Goal: Find specific page/section: Find specific page/section

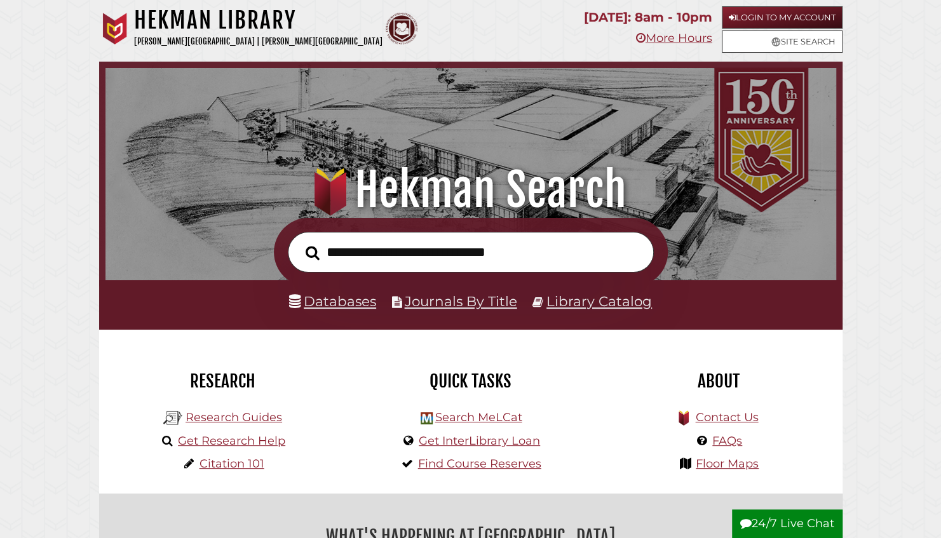
scroll to position [241, 724]
click at [804, 11] on link "Login to My Account" at bounding box center [782, 17] width 121 height 22
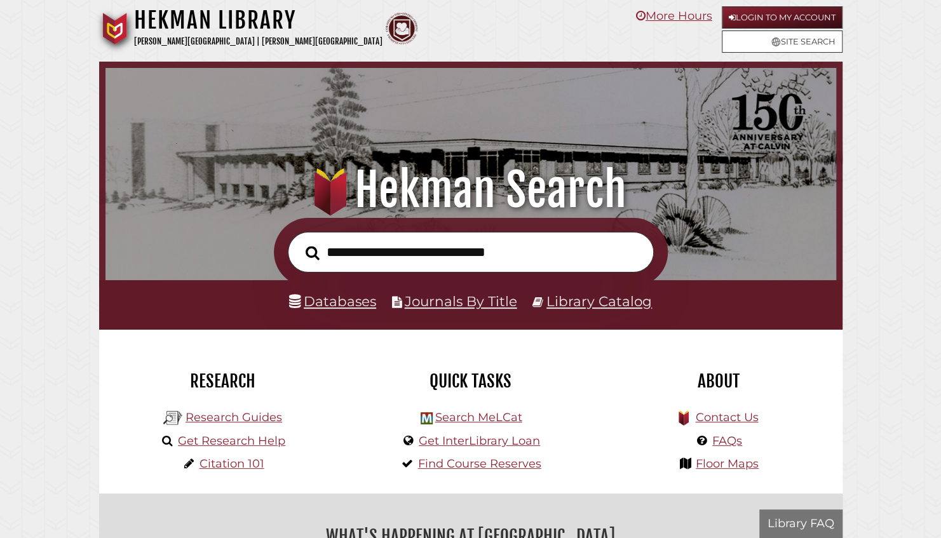
scroll to position [241, 724]
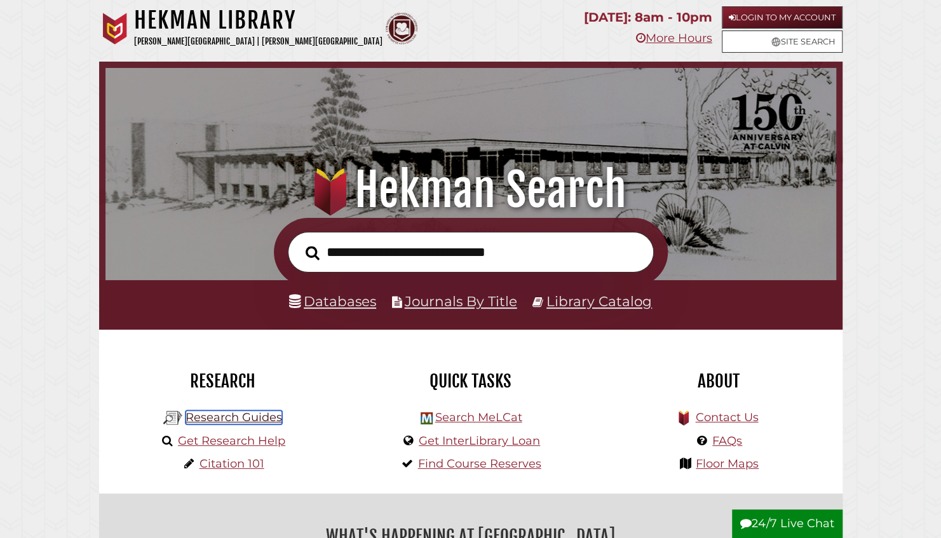
click at [249, 422] on link "Research Guides" at bounding box center [234, 417] width 97 height 14
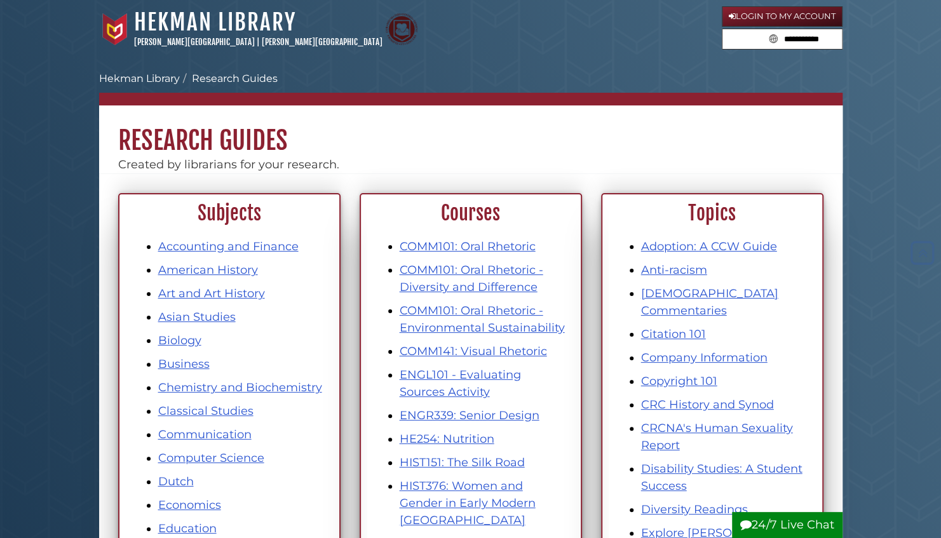
scroll to position [247, 0]
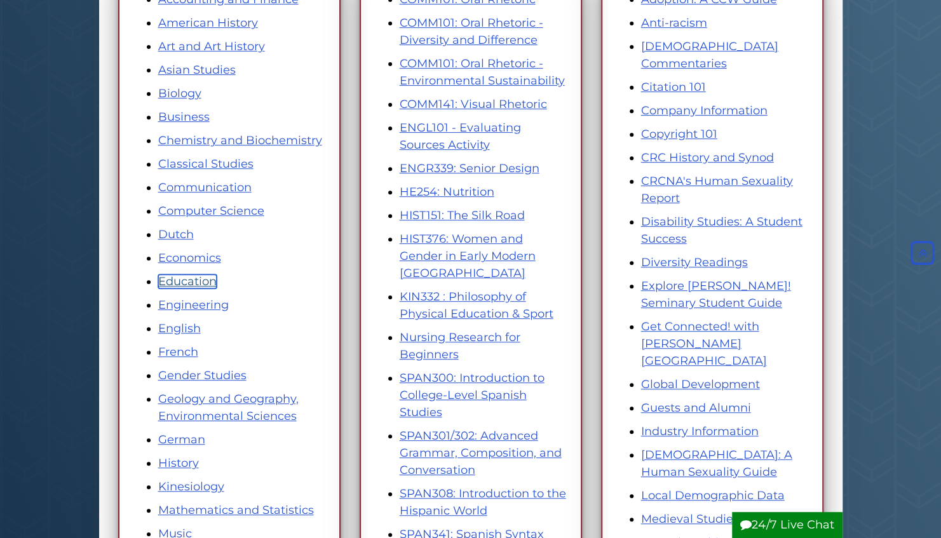
click at [203, 276] on link "Education" at bounding box center [187, 281] width 58 height 14
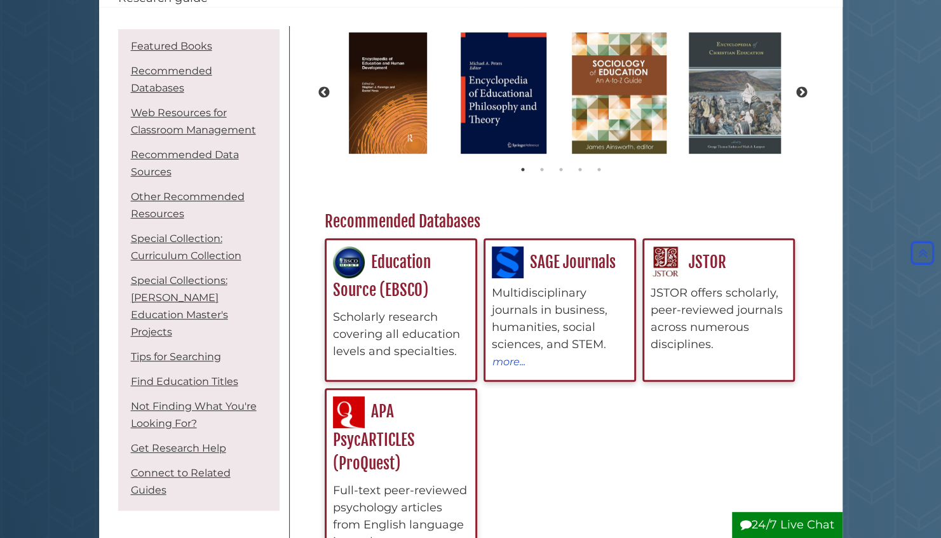
scroll to position [169, 0]
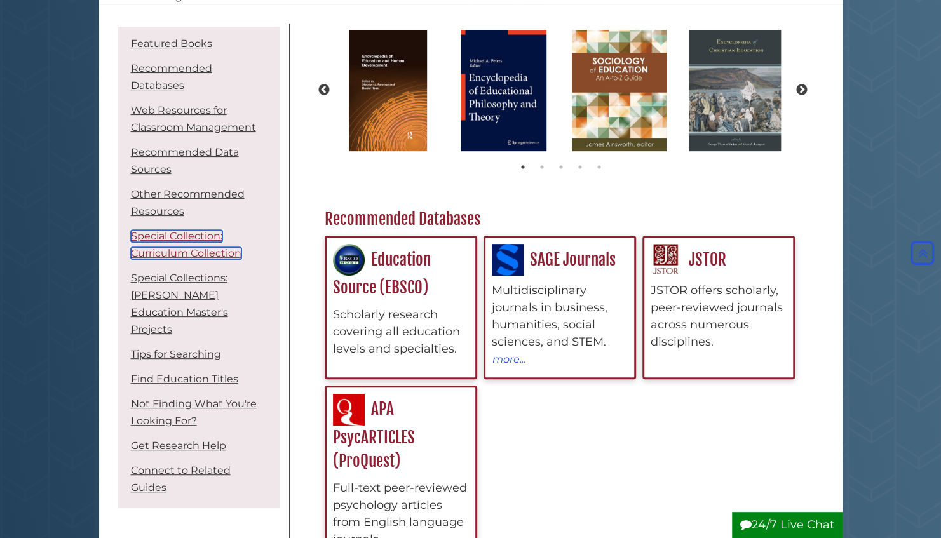
click at [198, 235] on link "Special Collection: Curriculum Collection" at bounding box center [186, 244] width 111 height 29
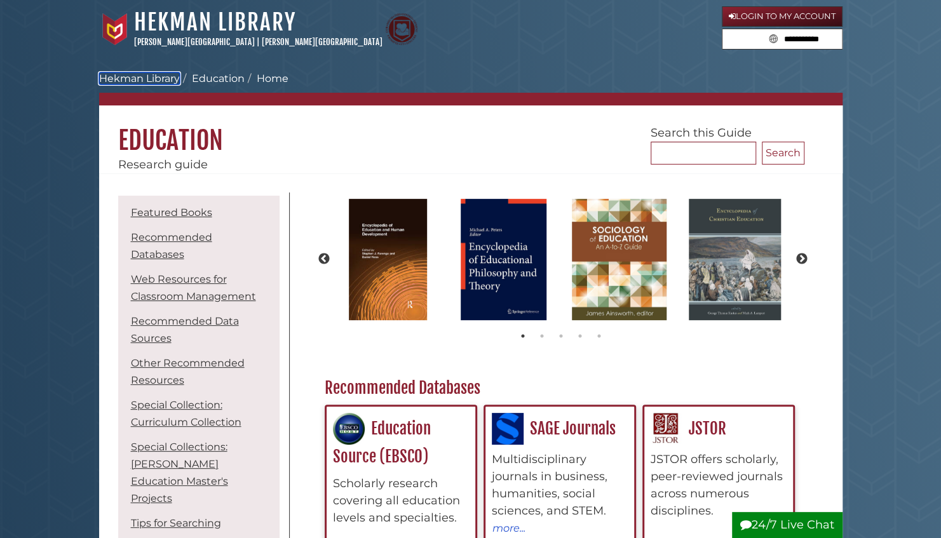
click at [169, 76] on link "Hekman Library" at bounding box center [139, 78] width 81 height 12
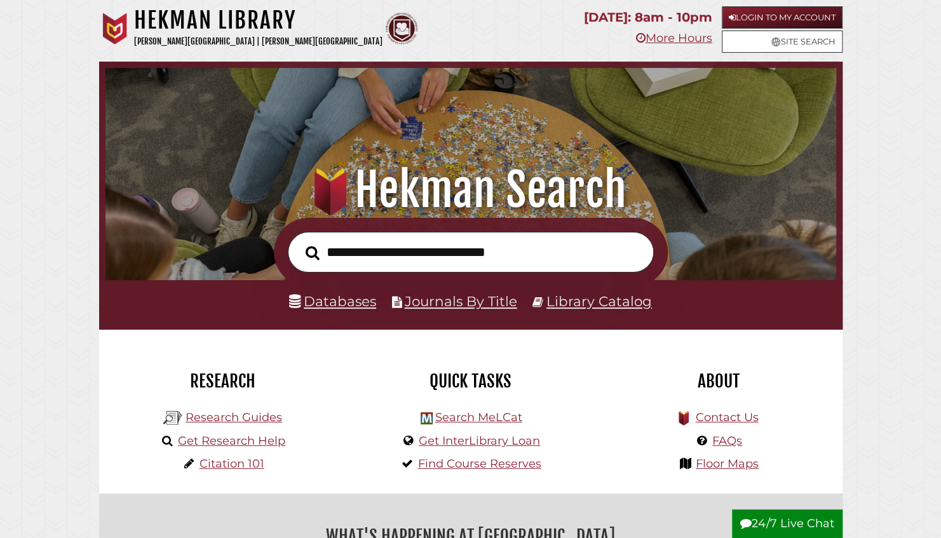
scroll to position [241, 724]
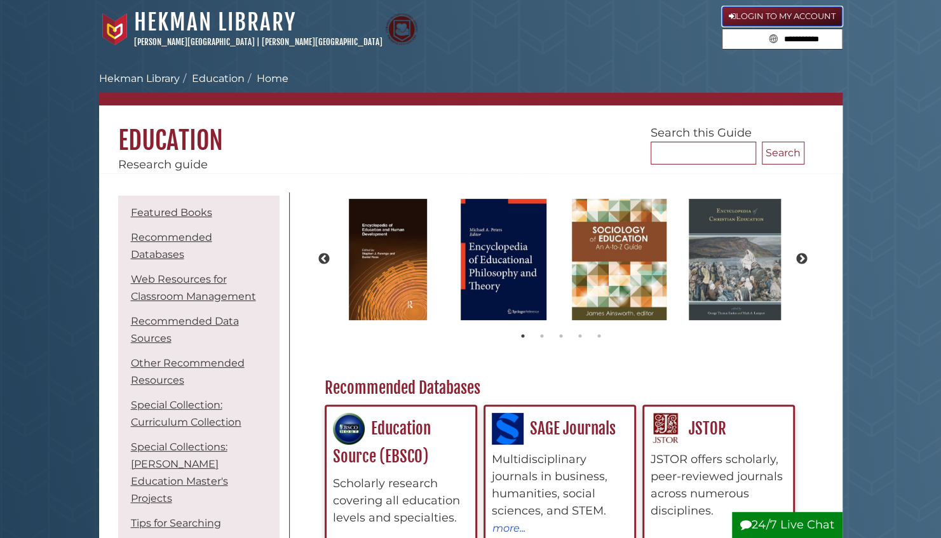
click at [818, 18] on link "Login to My Account" at bounding box center [782, 16] width 121 height 20
